Goal: Task Accomplishment & Management: Use online tool/utility

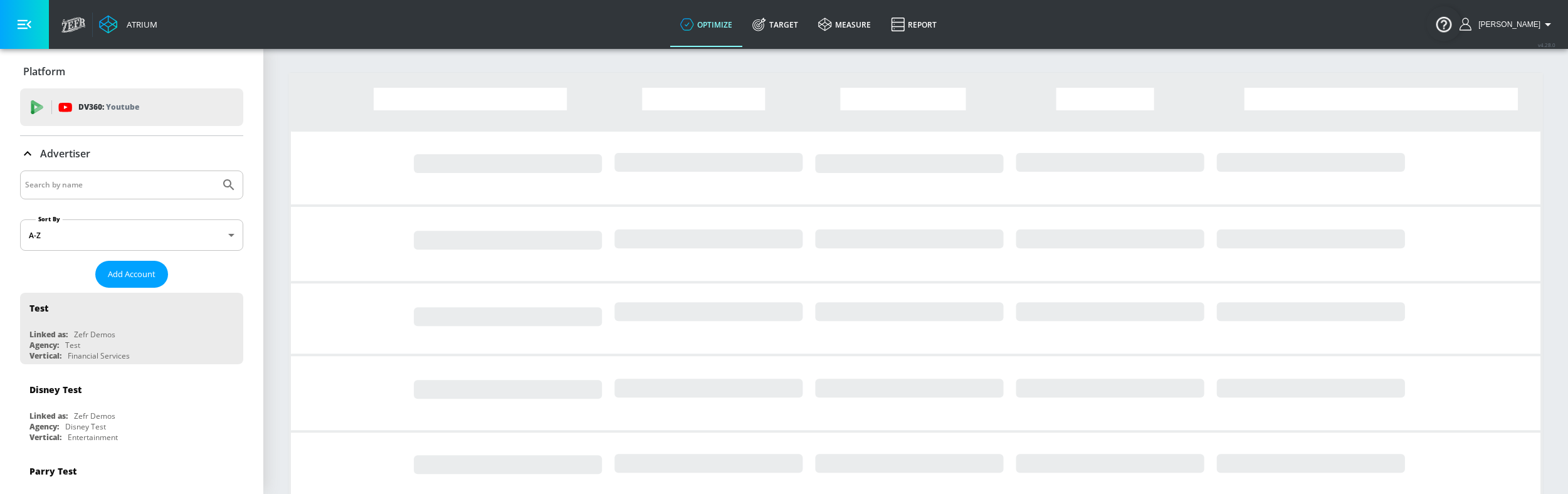
click at [89, 182] on input "Search by name" at bounding box center [120, 185] width 190 height 16
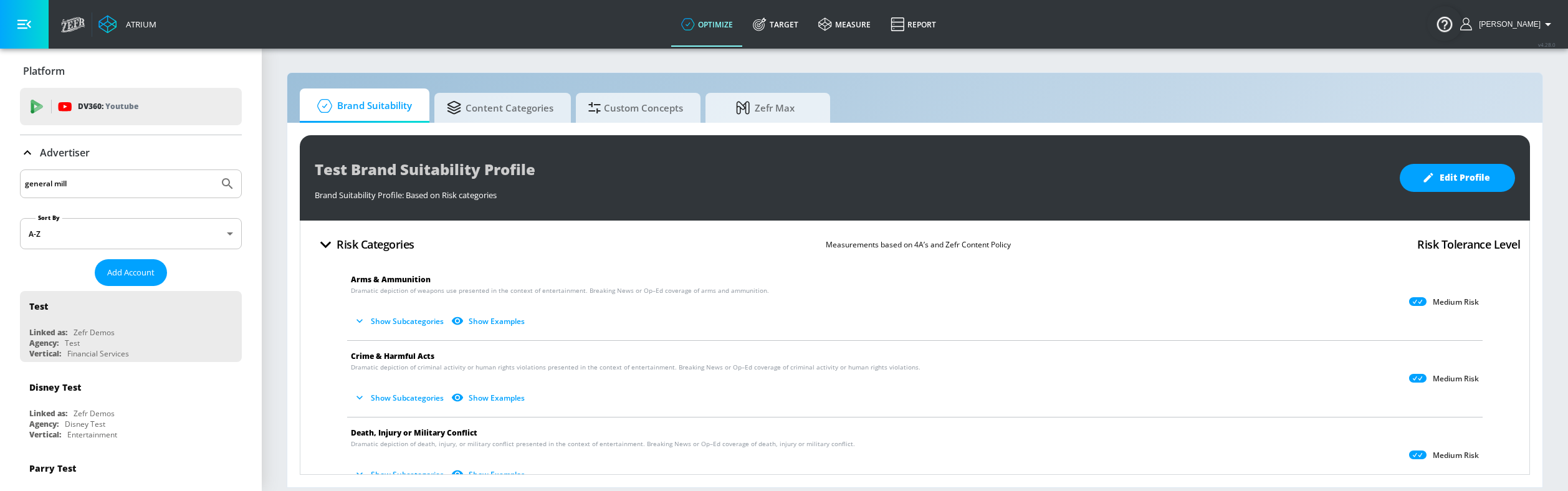
type input "general [PERSON_NAME]"
click at [214, 170] on button "Submit Search" at bounding box center [228, 184] width 28 height 28
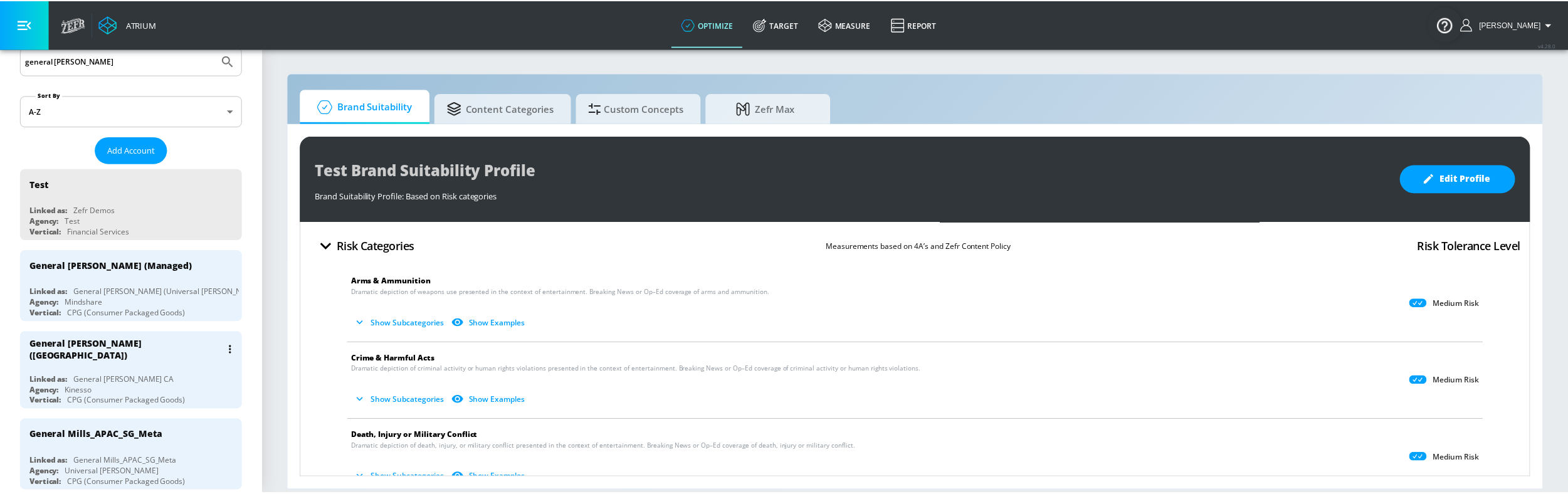
scroll to position [126, 0]
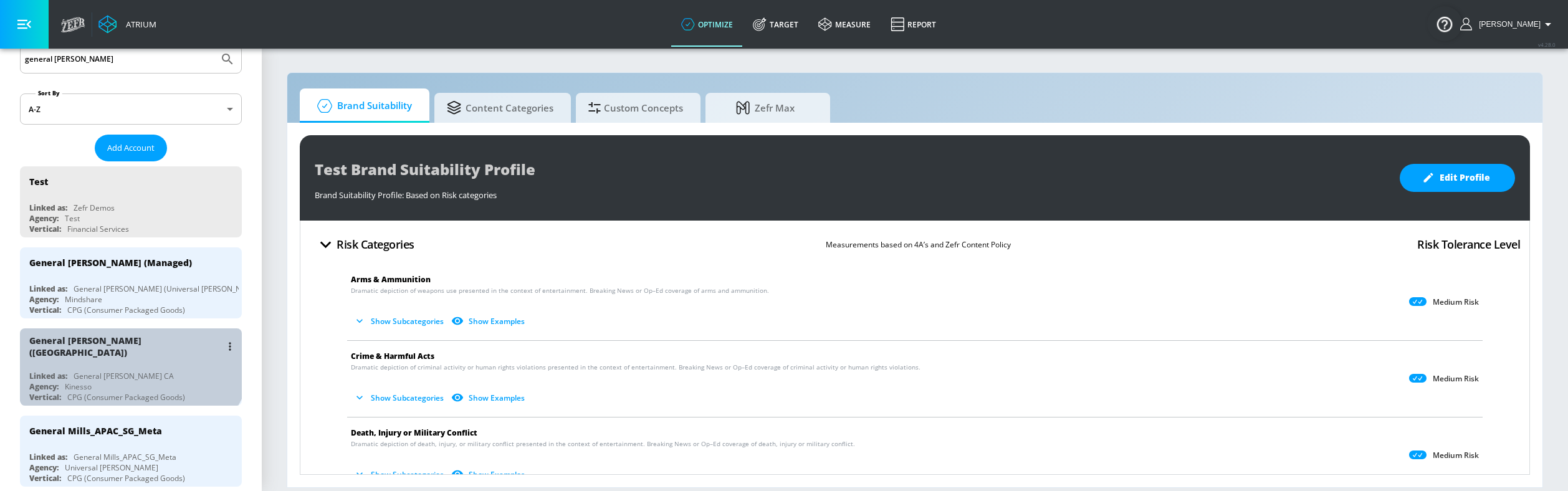
click at [130, 344] on div "General [PERSON_NAME] ([GEOGRAPHIC_DATA])" at bounding box center [125, 347] width 192 height 23
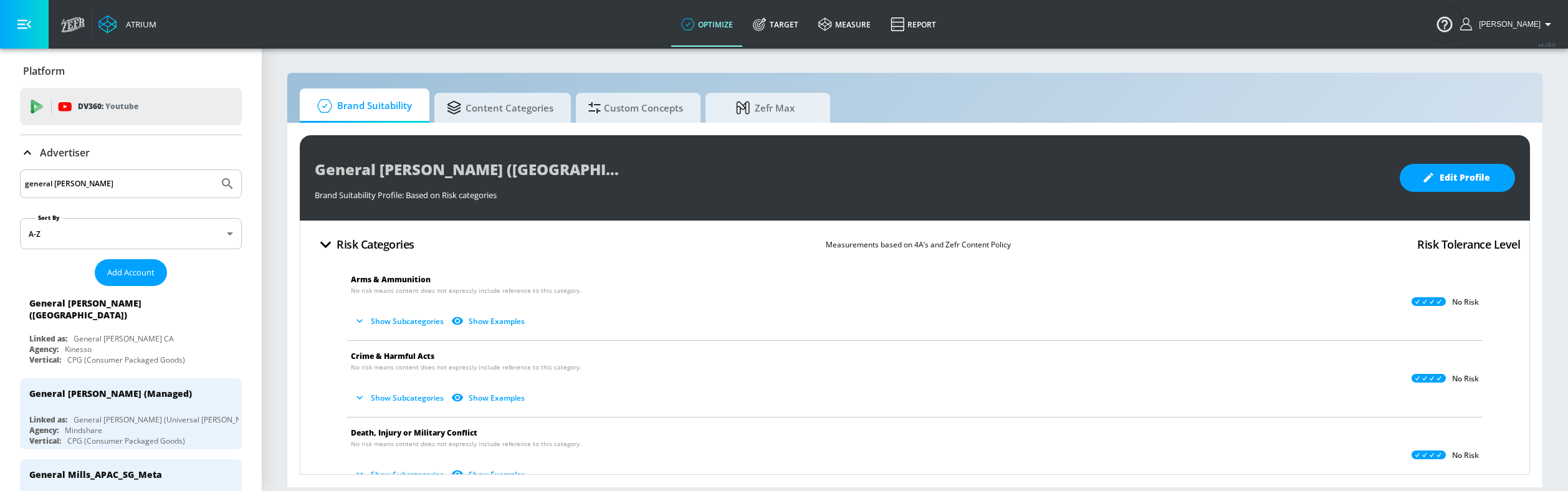
click at [64, 154] on p "Advertiser" at bounding box center [65, 152] width 50 height 14
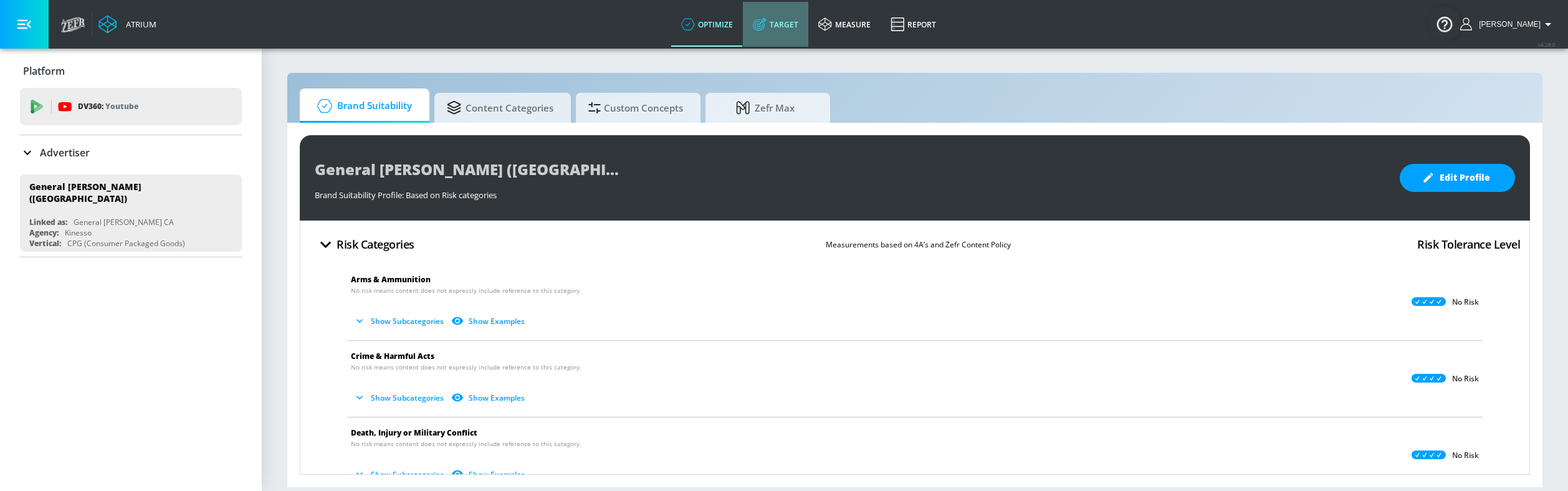
click at [781, 18] on link "Target" at bounding box center [776, 24] width 66 height 45
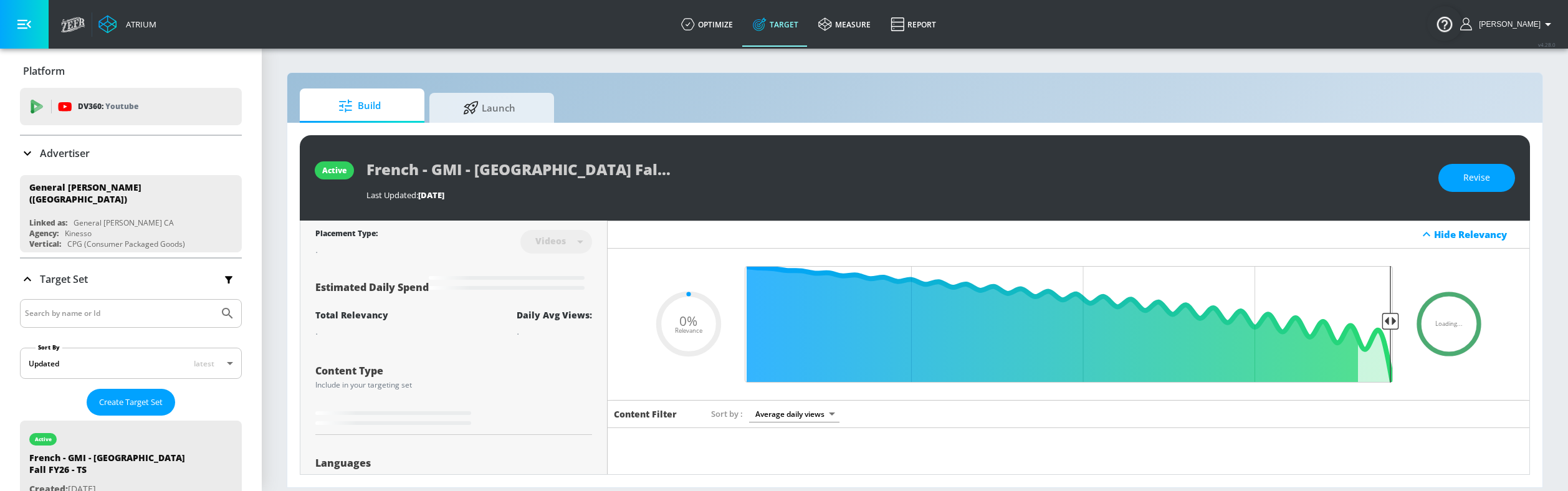
type input "0.05"
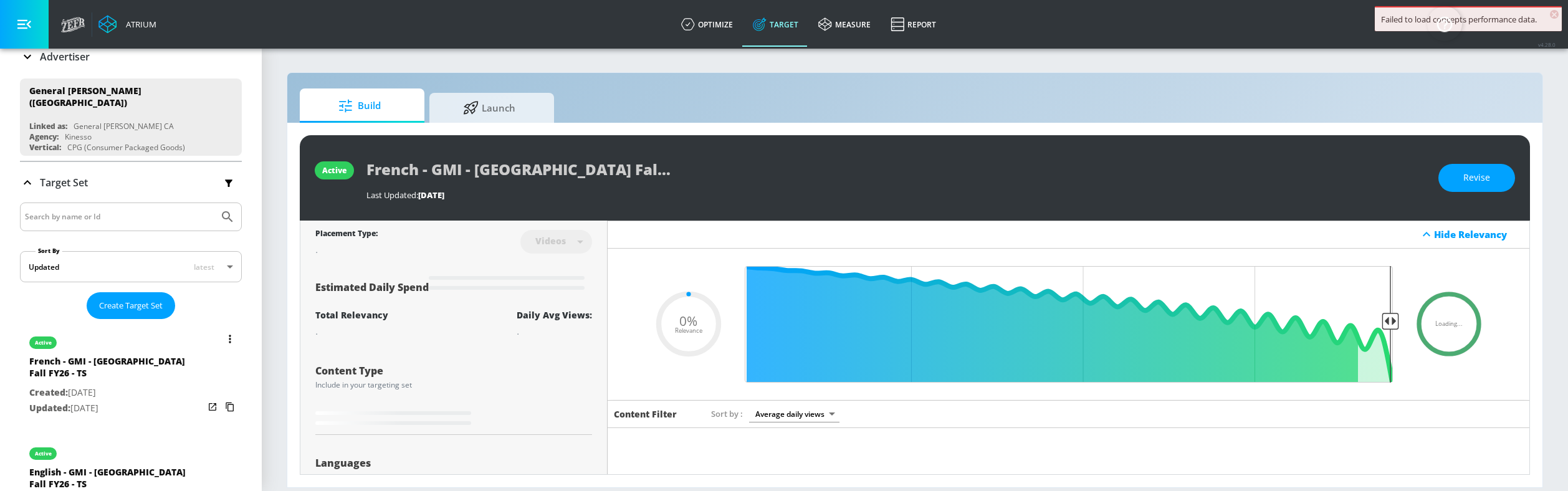
scroll to position [187, 0]
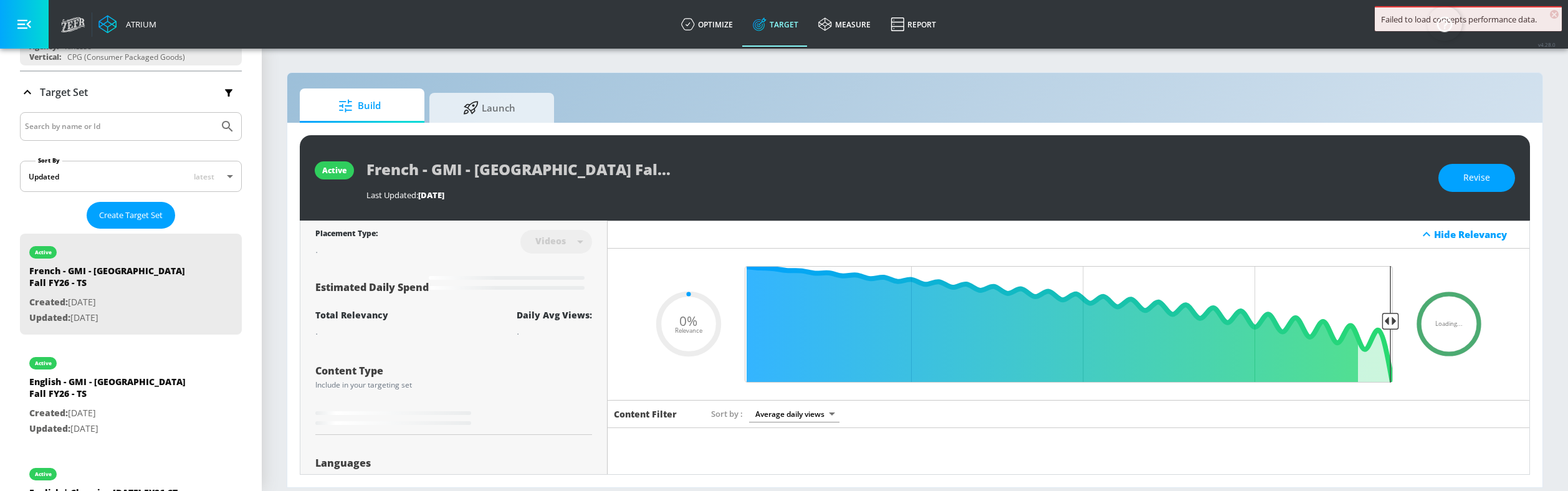
click at [81, 118] on input "Search by name or Id" at bounding box center [119, 126] width 189 height 16
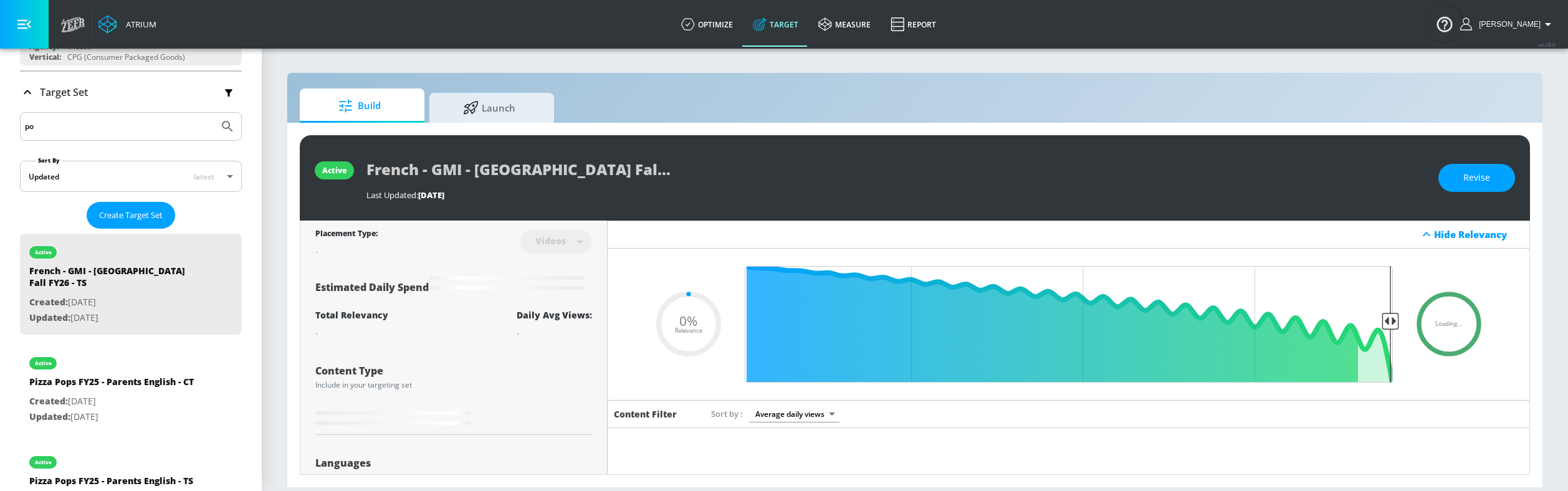
type input "pod"
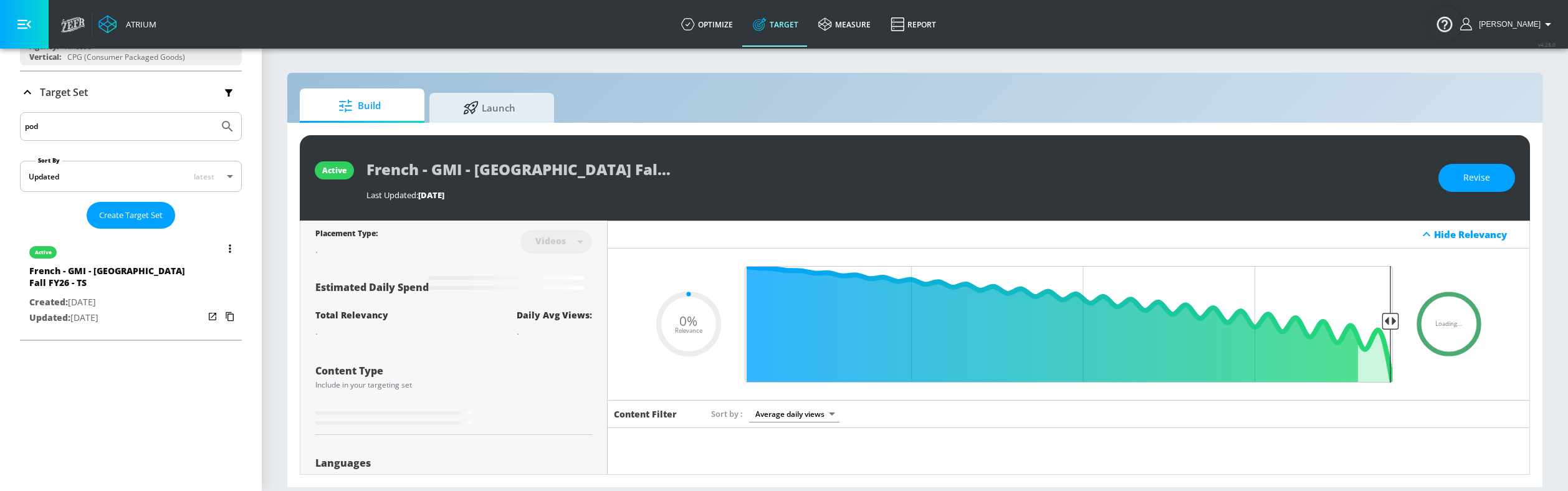
scroll to position [120, 0]
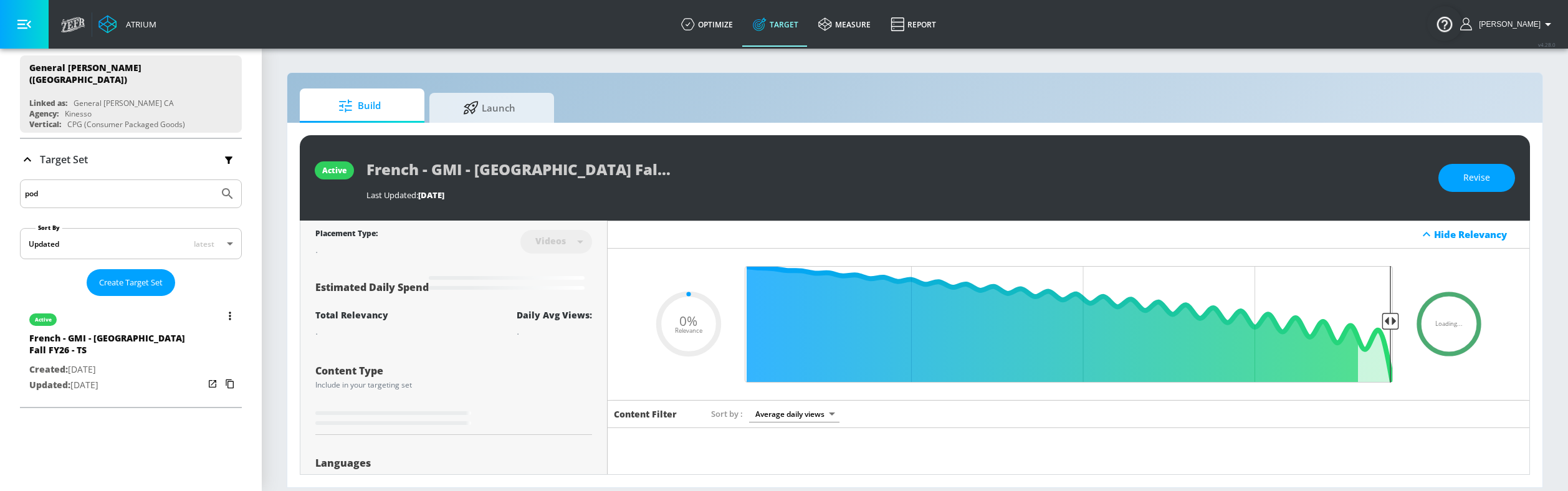
type input "0.25"
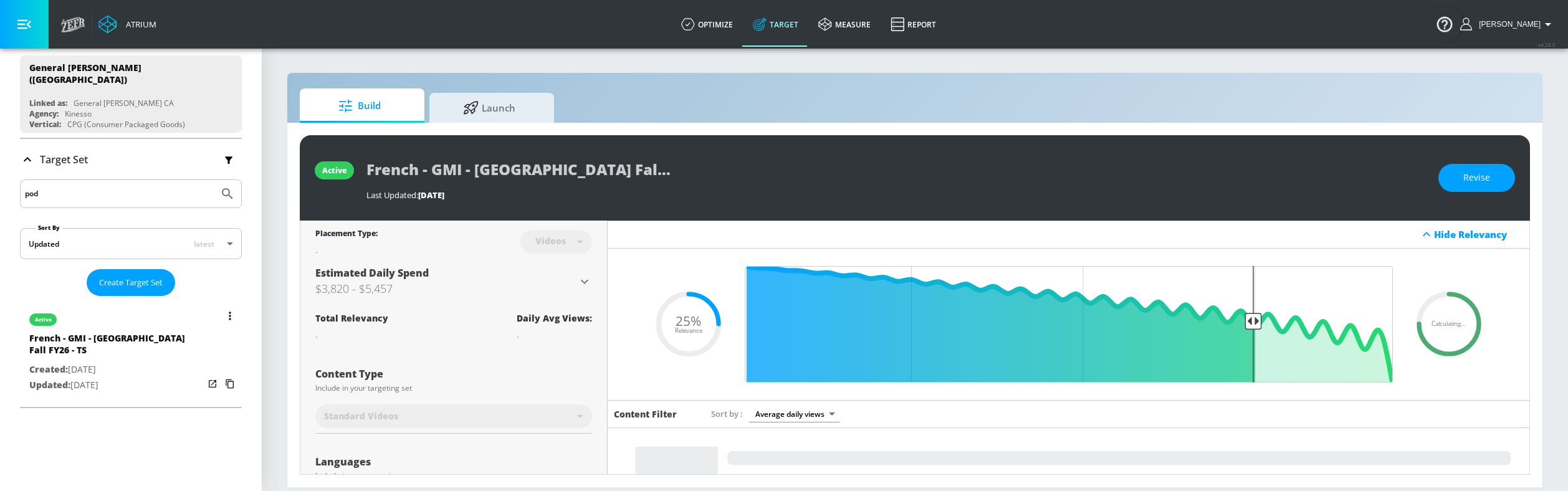
scroll to position [0, 0]
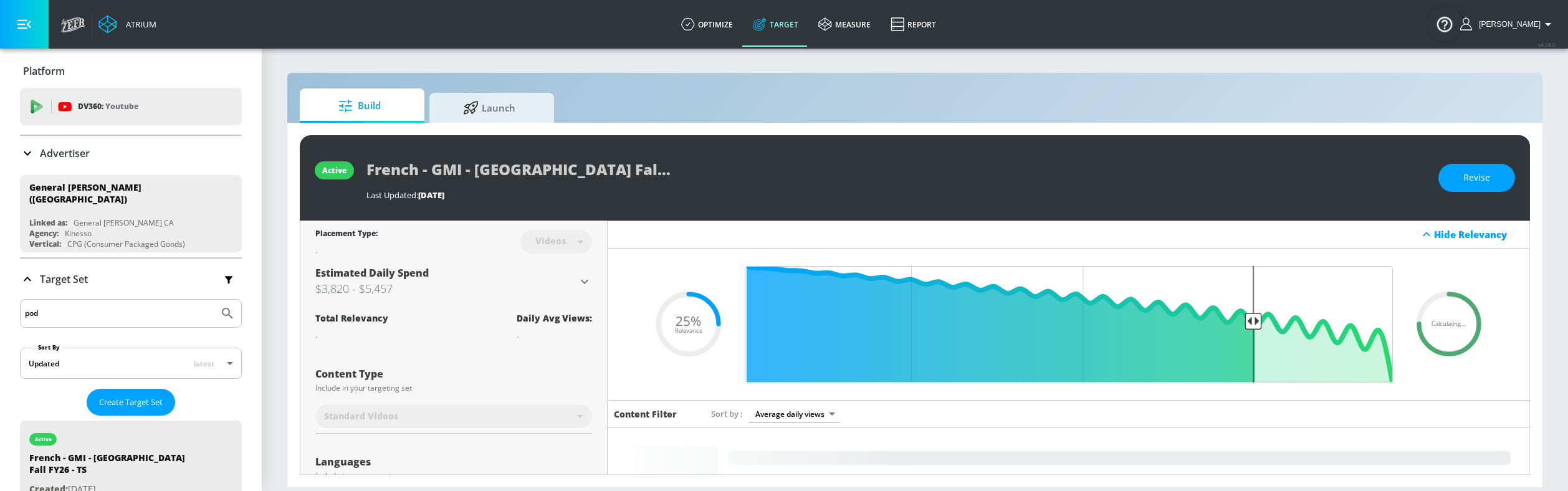
click at [70, 313] on input "pod" at bounding box center [119, 313] width 189 height 16
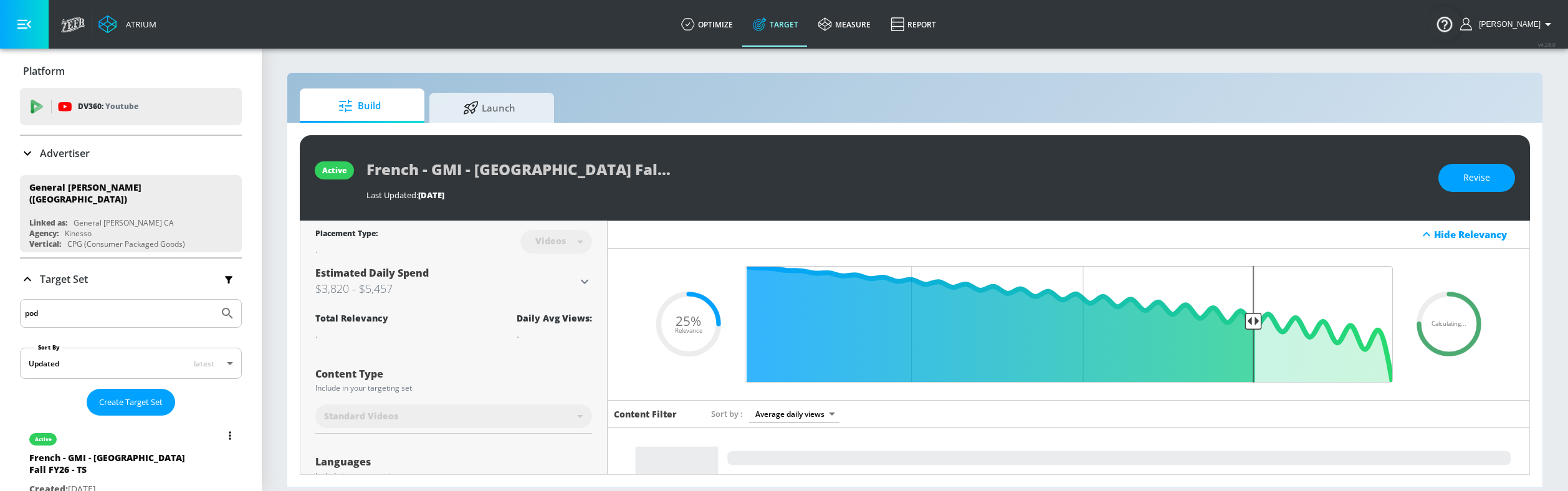
type input "pod"
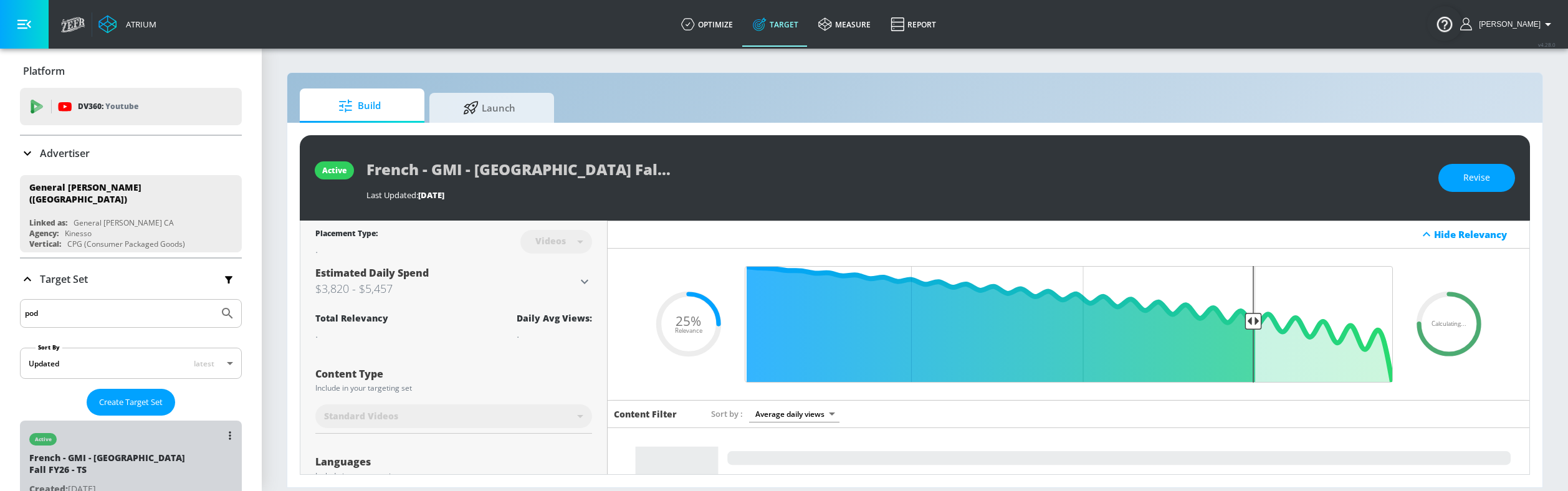
click at [149, 457] on div "French - GMI - [GEOGRAPHIC_DATA] Fall FY26 - TS" at bounding box center [116, 466] width 174 height 30
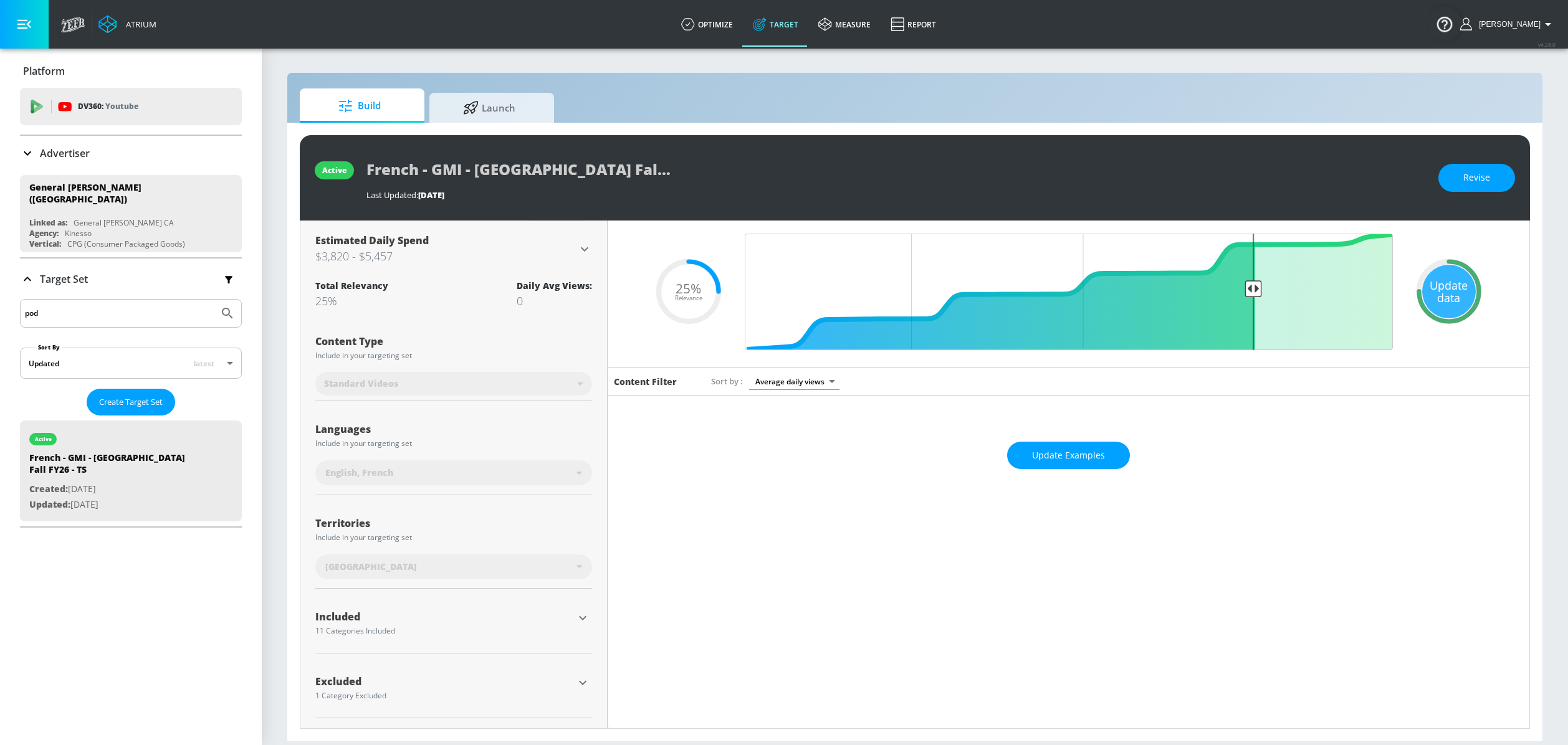
scroll to position [32, 0]
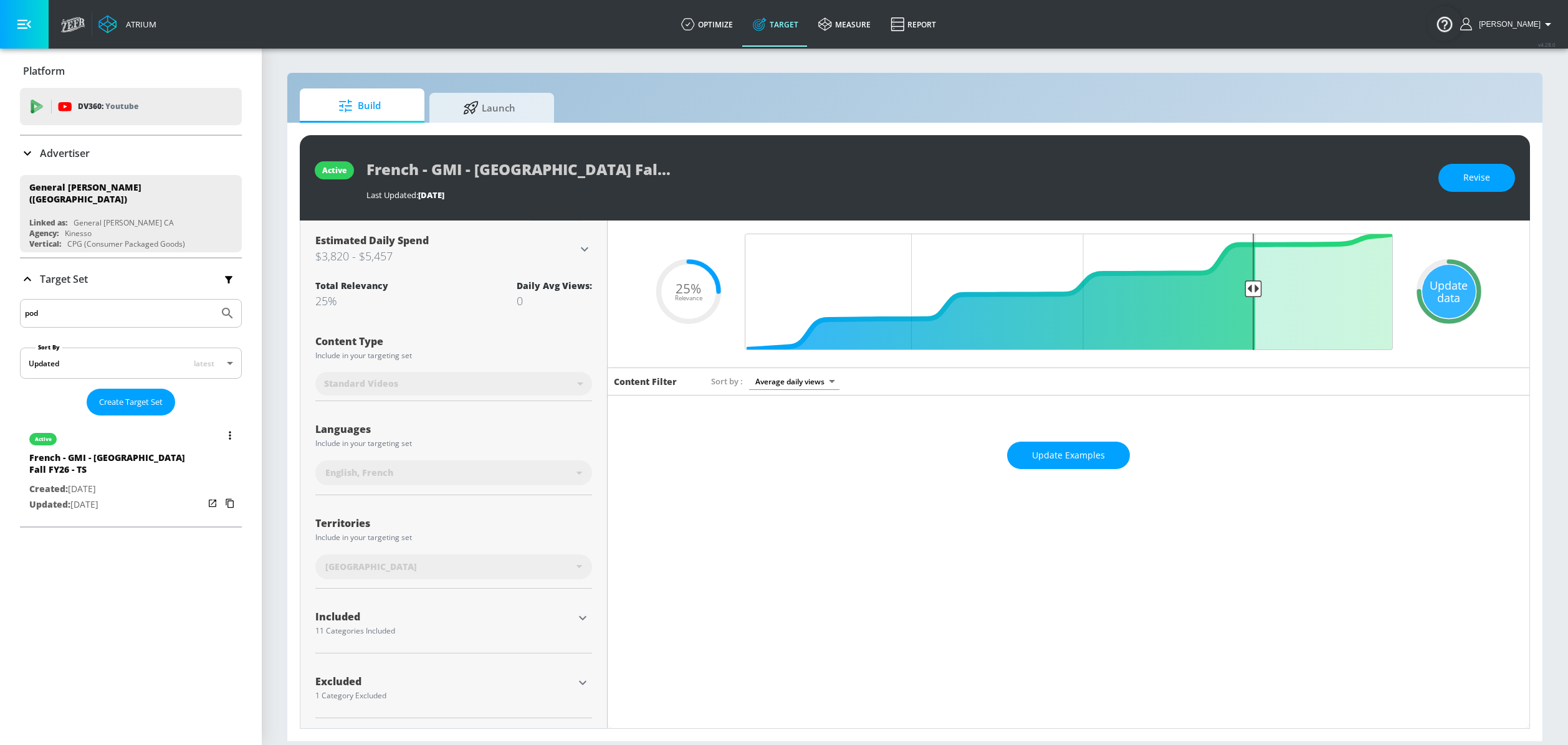
click at [146, 466] on div "French - GMI - [GEOGRAPHIC_DATA] Fall FY26 - TS" at bounding box center [116, 466] width 174 height 30
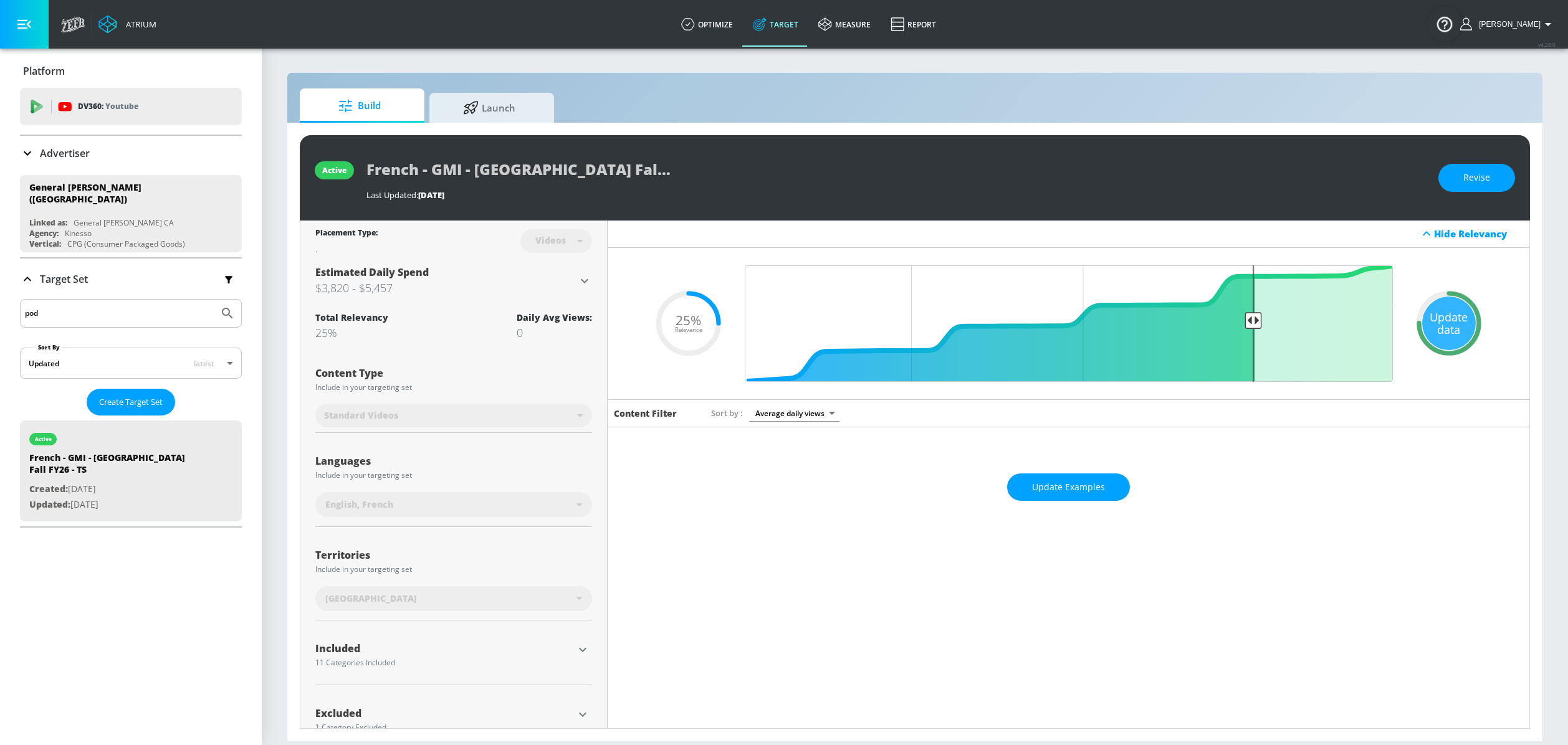
scroll to position [0, 0]
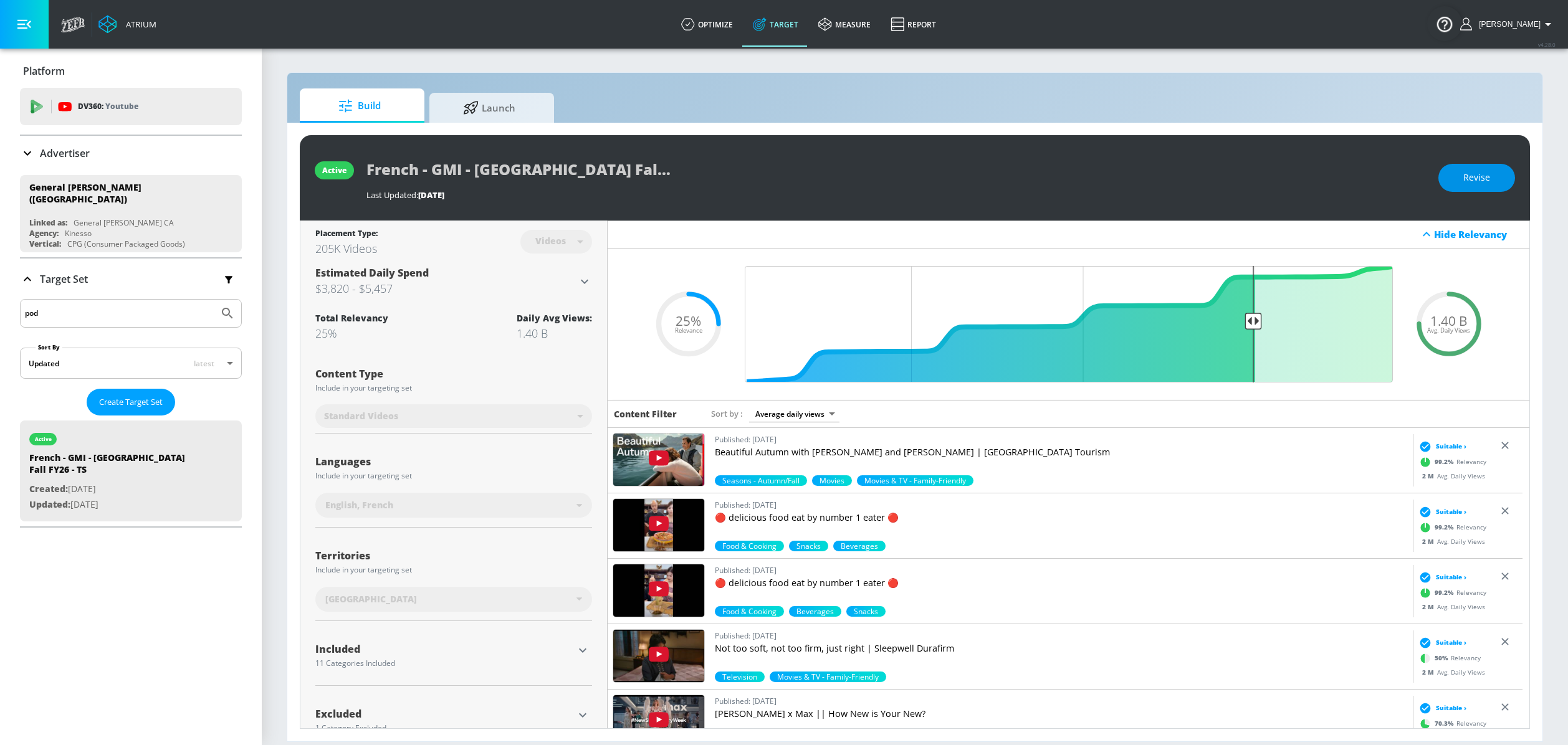
click at [1483, 190] on button "Revise" at bounding box center [1477, 178] width 77 height 28
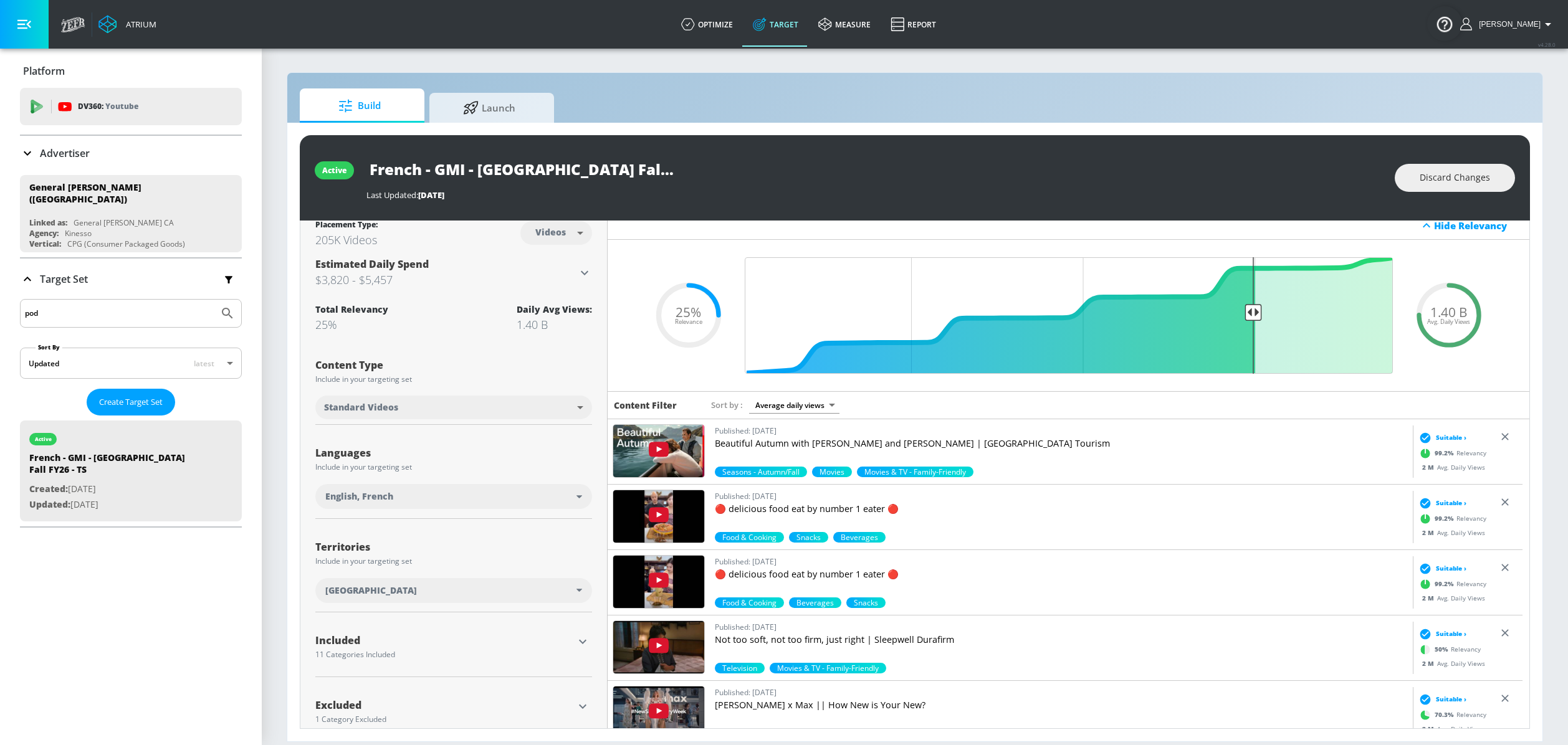
scroll to position [32, 0]
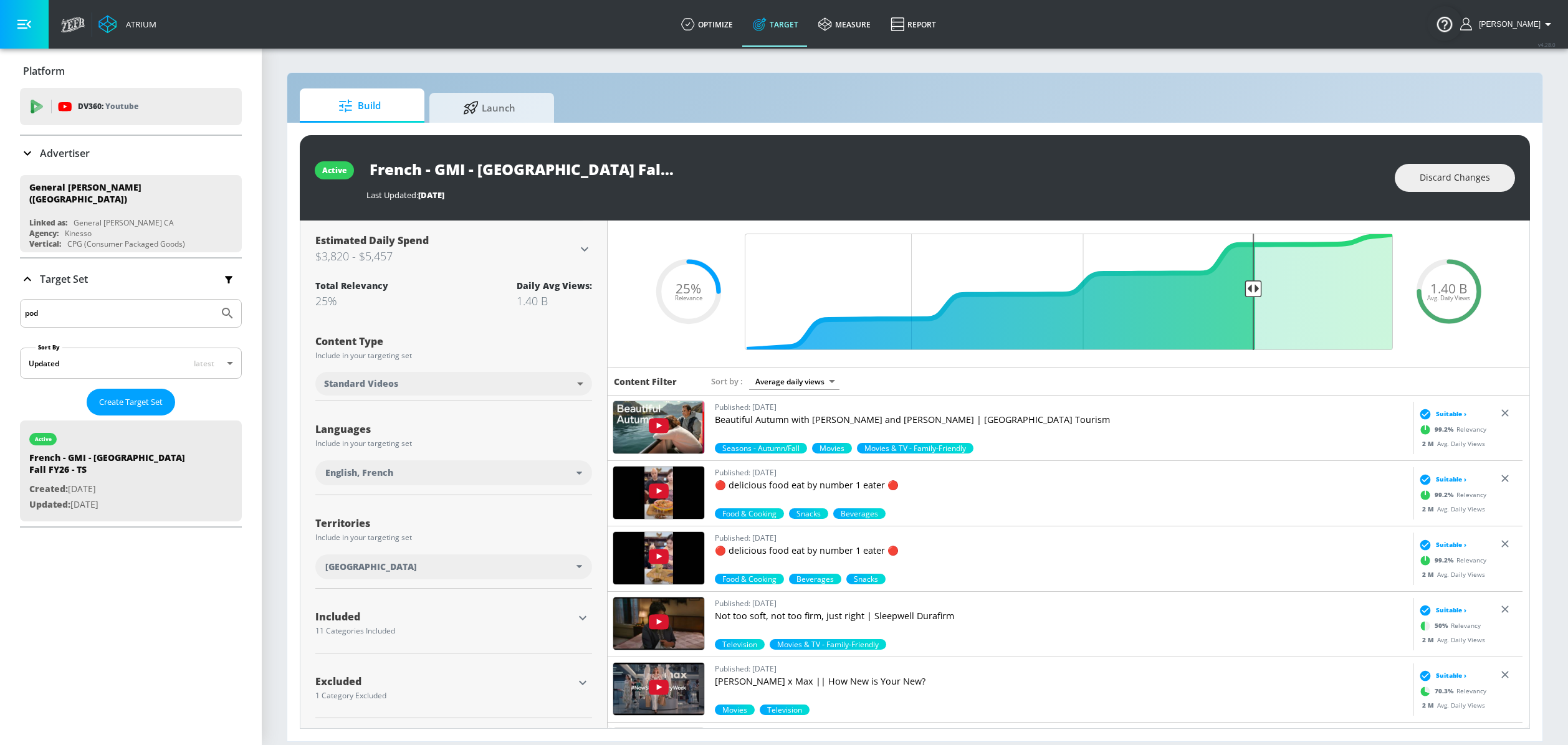
click at [577, 490] on icon "button" at bounding box center [583, 618] width 15 height 15
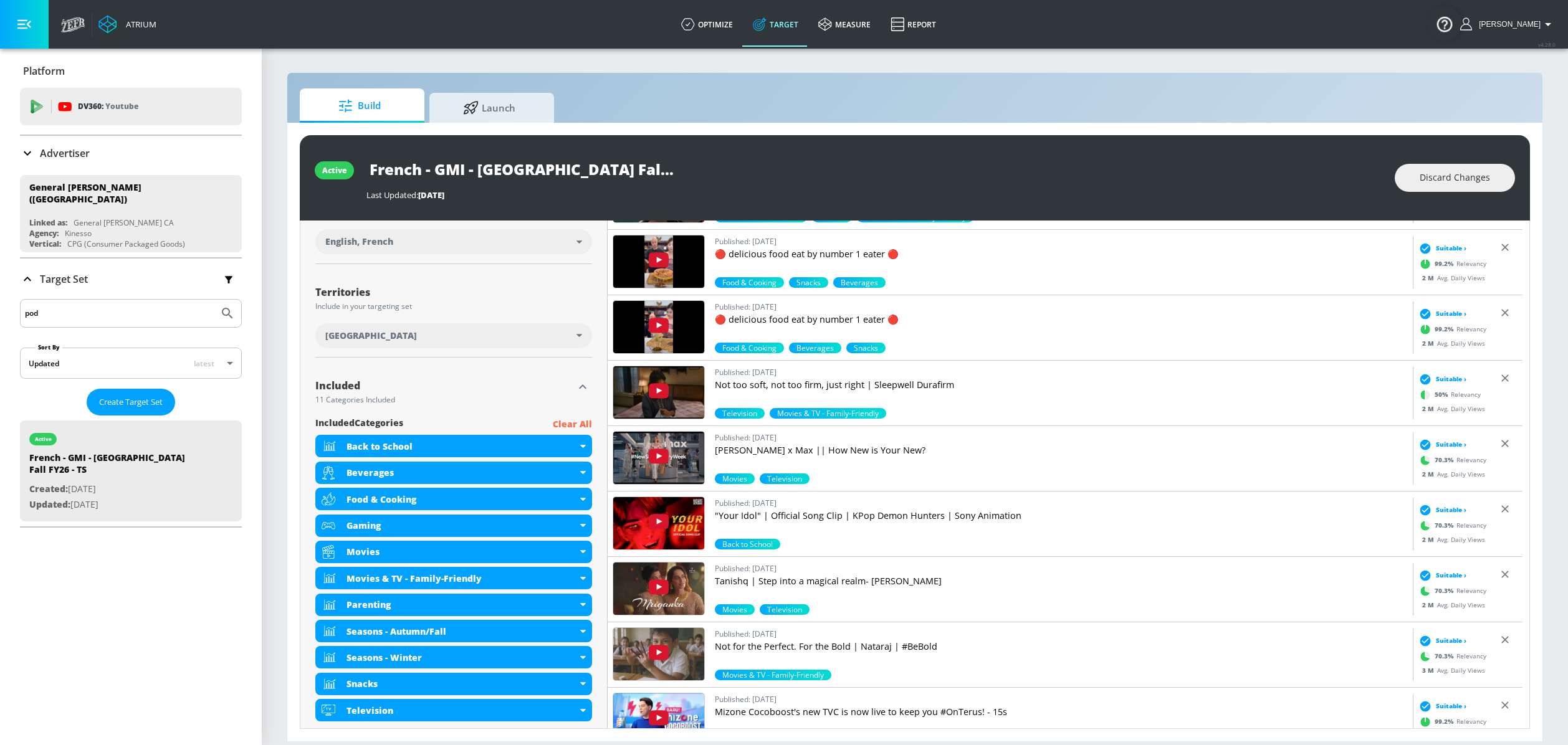
scroll to position [344, 0]
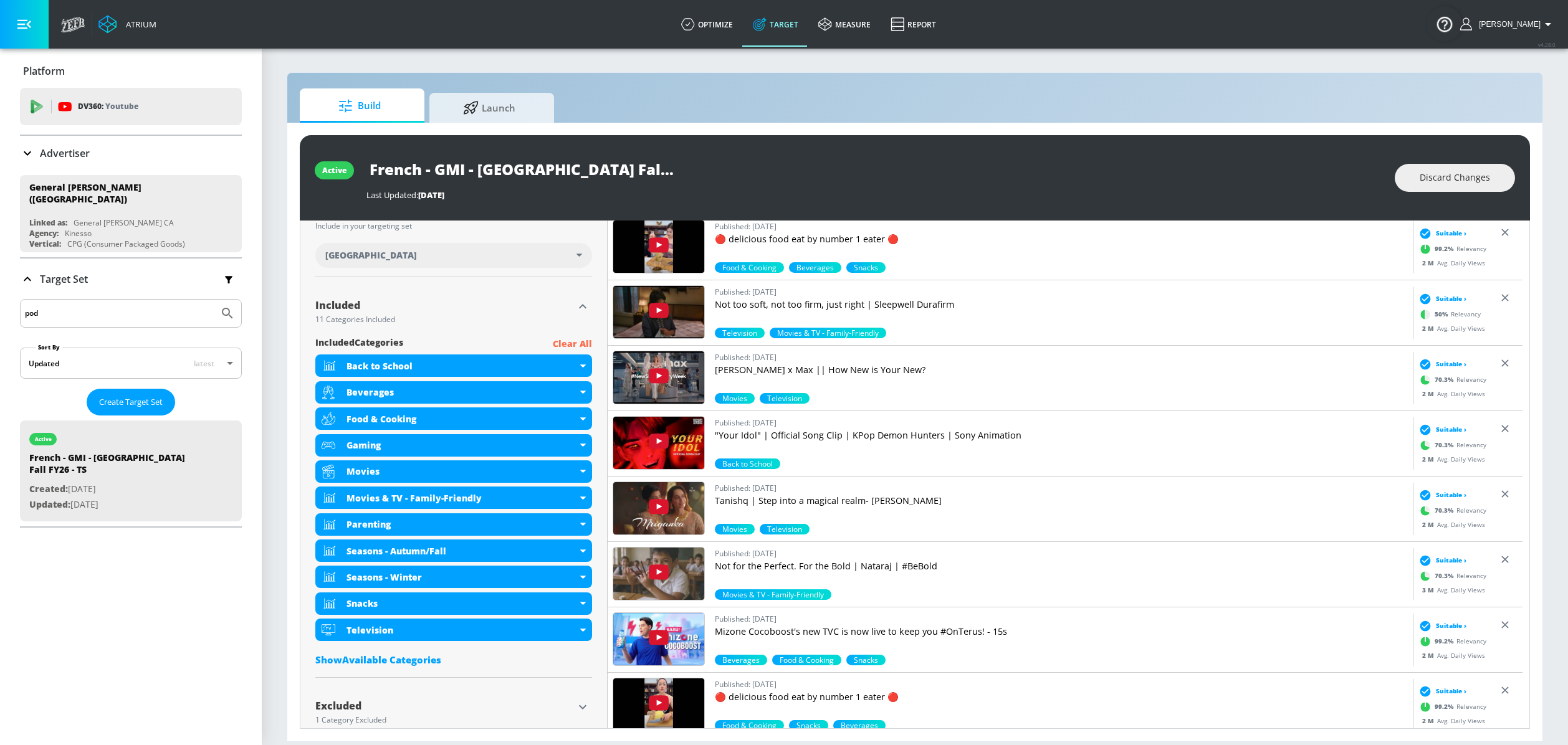
click at [415, 490] on div "Show Available Categories" at bounding box center [453, 660] width 277 height 12
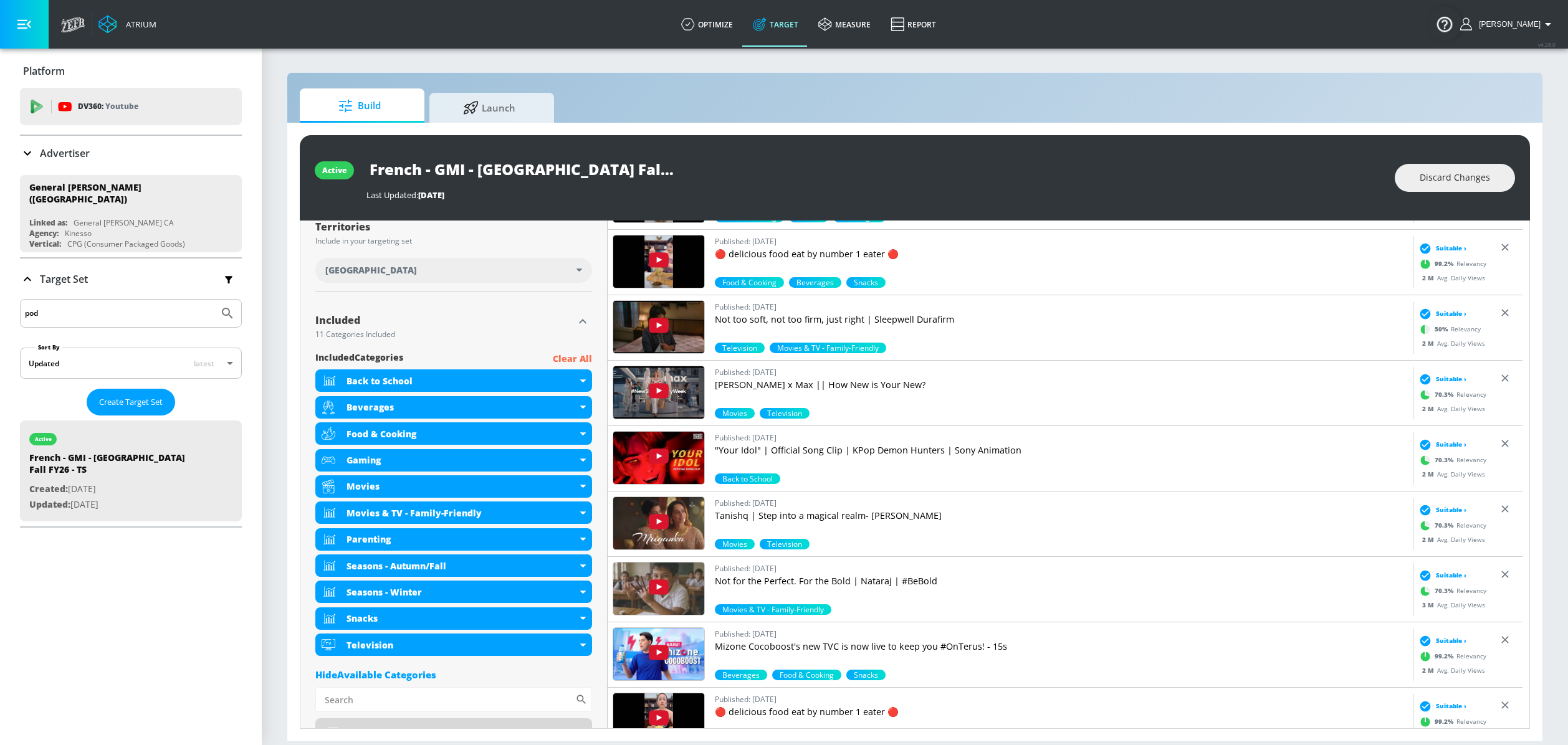
scroll to position [139, 0]
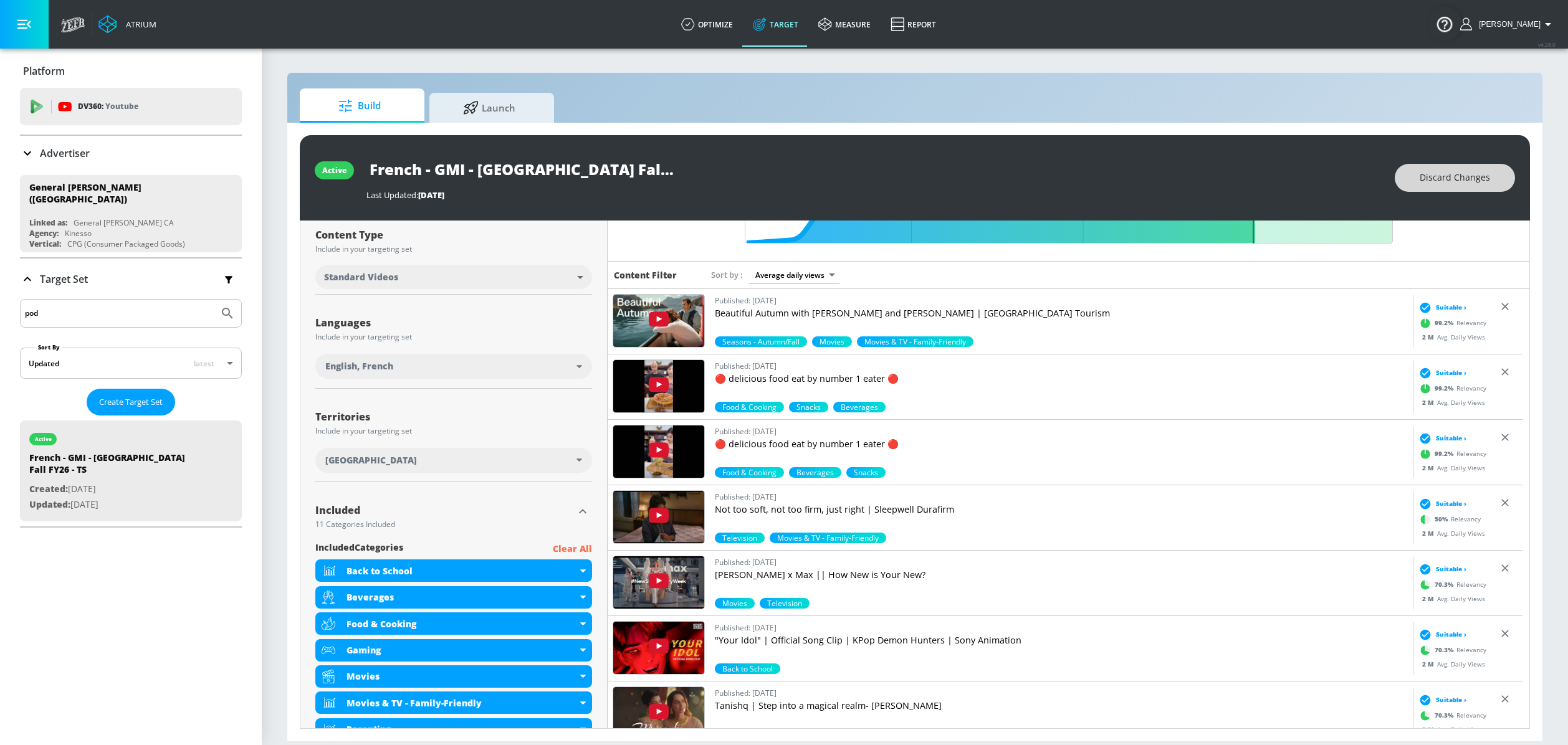
click at [1431, 171] on span "Discard Changes" at bounding box center [1455, 177] width 70 height 15
